Goal: Find specific page/section: Find specific page/section

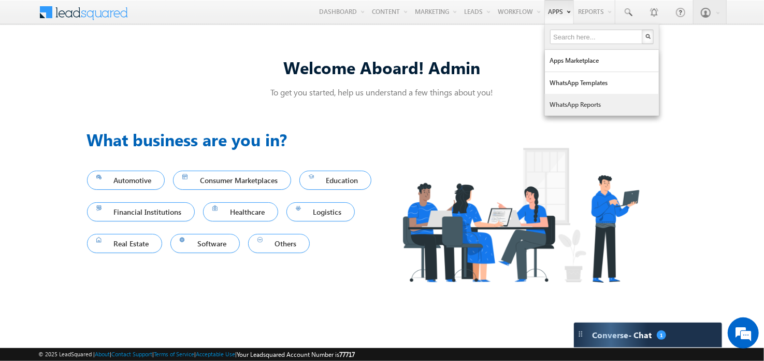
click at [570, 100] on link "WhatsApp Reports" at bounding box center [602, 105] width 114 height 22
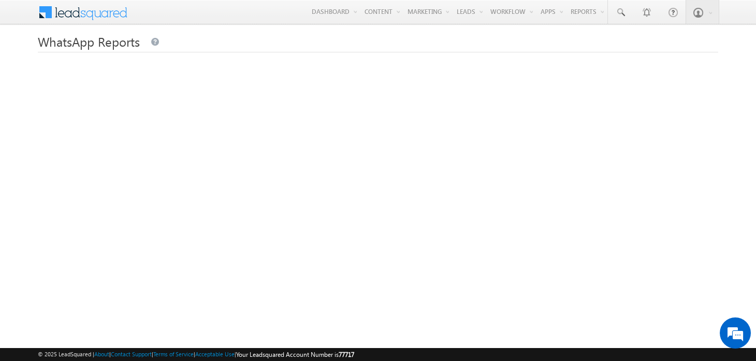
click at [92, 3] on span at bounding box center [89, 11] width 75 height 18
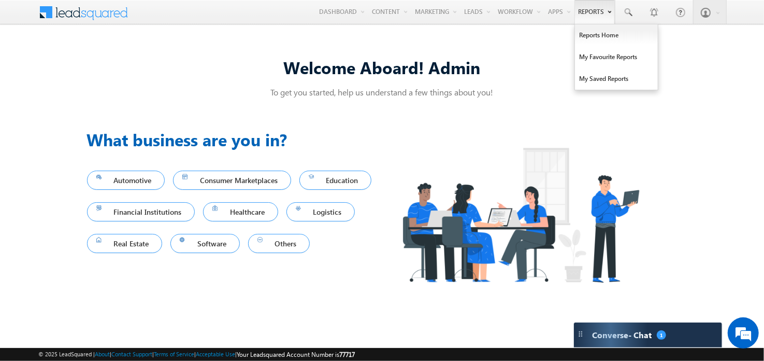
click at [593, 16] on link "Reports" at bounding box center [595, 12] width 40 height 24
click at [601, 77] on link "My Saved Reports" at bounding box center [616, 79] width 83 height 22
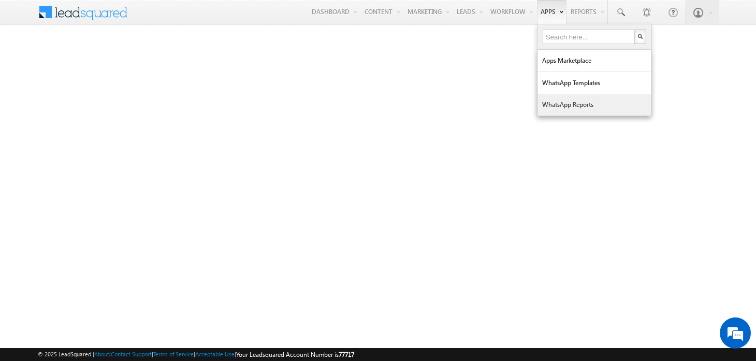
click at [562, 98] on link "WhatsApp Reports" at bounding box center [595, 105] width 114 height 22
